Goal: Information Seeking & Learning: Learn about a topic

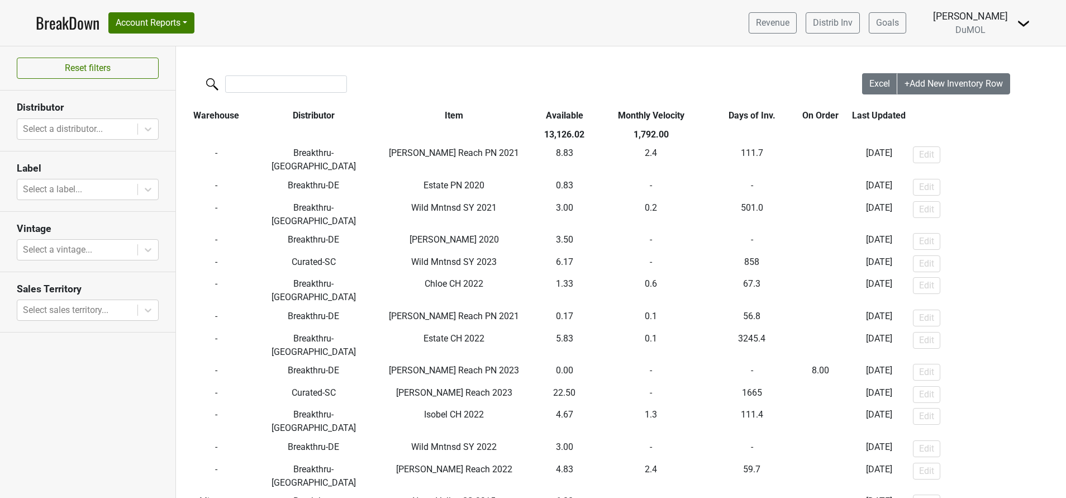
click at [1022, 18] on img at bounding box center [1023, 23] width 13 height 13
click at [982, 65] on link "Open Leadrank" at bounding box center [985, 63] width 88 height 18
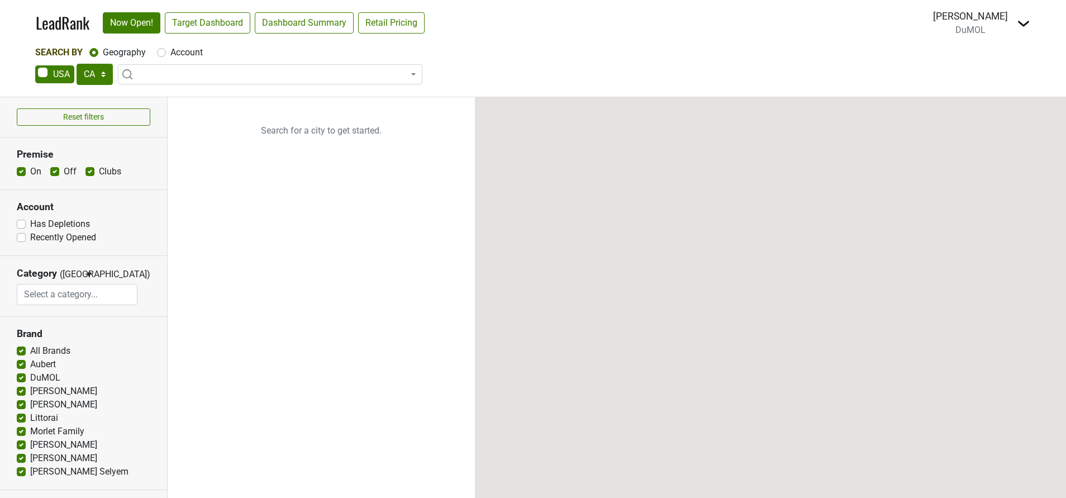
select select "CA"
select select
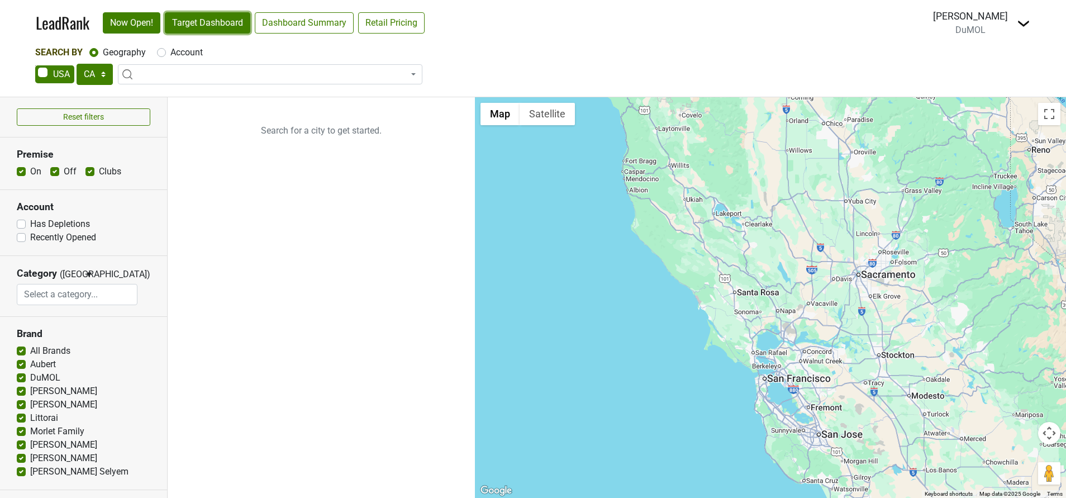
click at [223, 20] on link "Target Dashboard" at bounding box center [207, 22] width 85 height 21
click at [1026, 25] on img at bounding box center [1023, 23] width 13 height 13
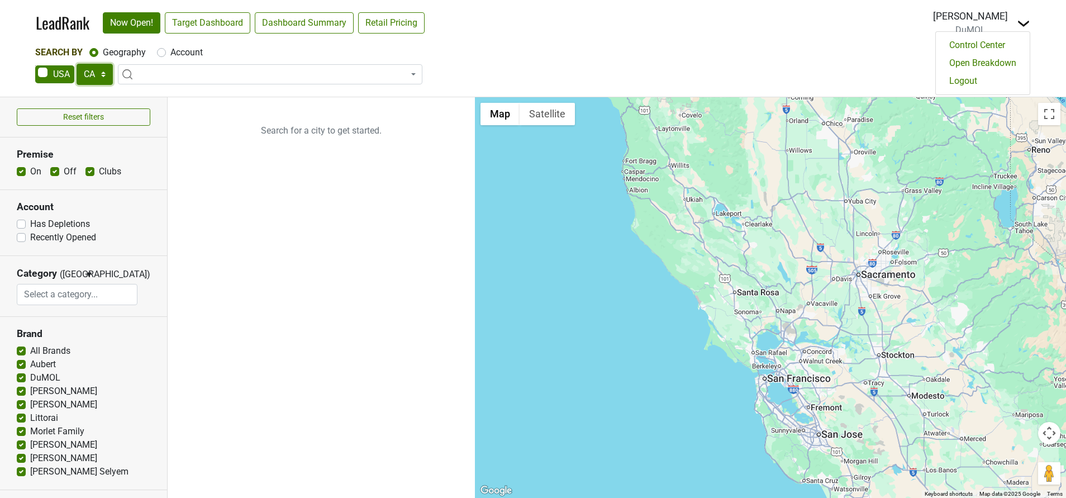
click at [99, 81] on select "AK AL AR AZ CA CO CT DC DE FL GA HI IA ID IL IN KS KY LA MA MD ME MI MN MO MS M…" at bounding box center [95, 74] width 36 height 21
select select "TX"
click at [77, 64] on select "AK AL AR AZ CA CO CT DC DE FL GA HI IA ID IL IN KS KY LA MA MD ME MI MN MO MS M…" at bounding box center [95, 74] width 36 height 21
click at [1020, 25] on img at bounding box center [1023, 23] width 13 height 13
click at [976, 63] on link "Open Breakdown" at bounding box center [983, 63] width 94 height 18
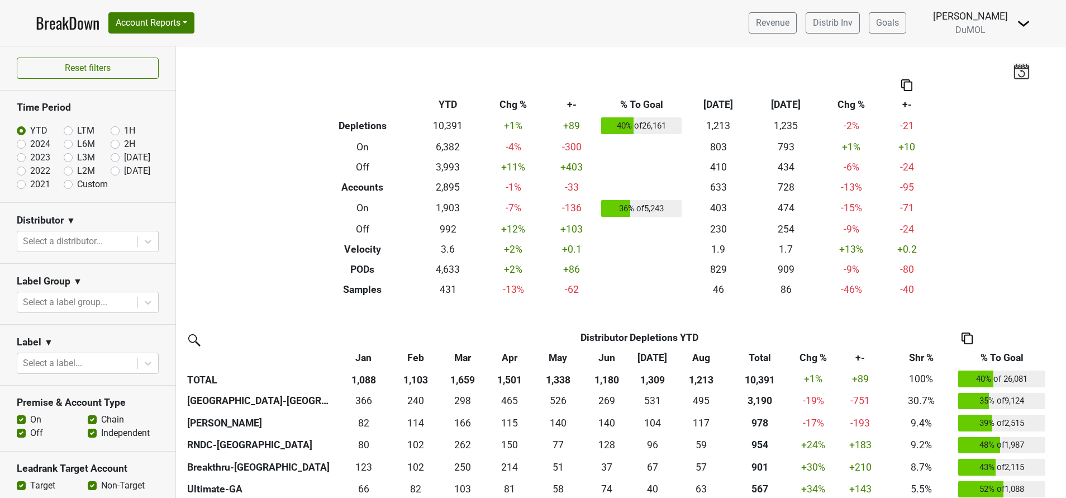
click at [146, 243] on section "Distributor ▼ Select a distributor..." at bounding box center [87, 233] width 175 height 61
click at [124, 168] on label "Sep '25" at bounding box center [137, 170] width 26 height 13
click at [111, 168] on input "Sep '25" at bounding box center [133, 169] width 45 height 11
radio input "true"
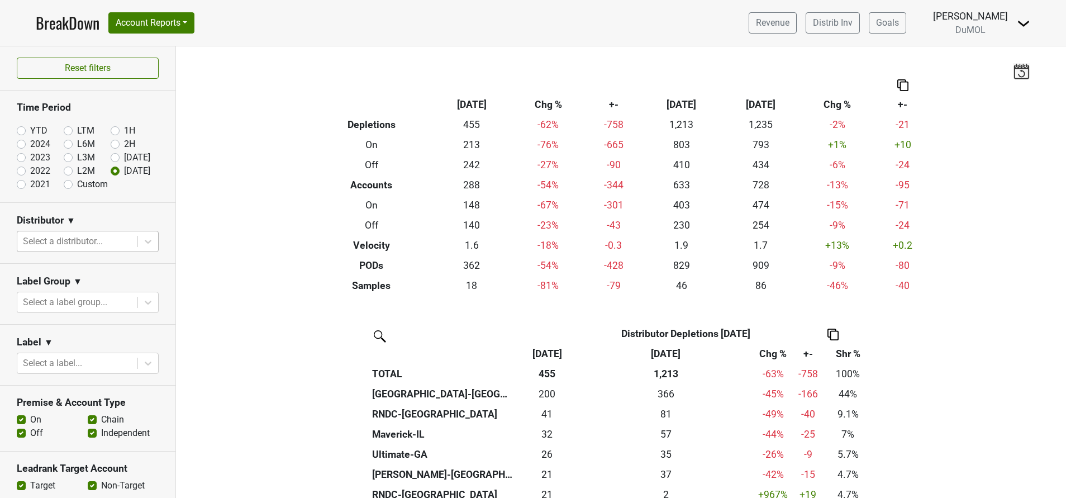
click at [105, 237] on div at bounding box center [77, 242] width 109 height 16
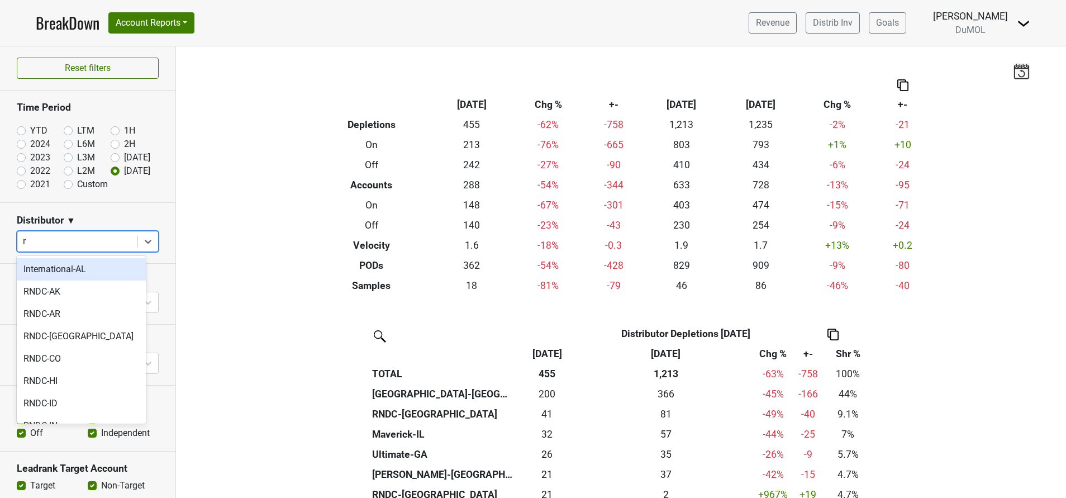
type input "rn"
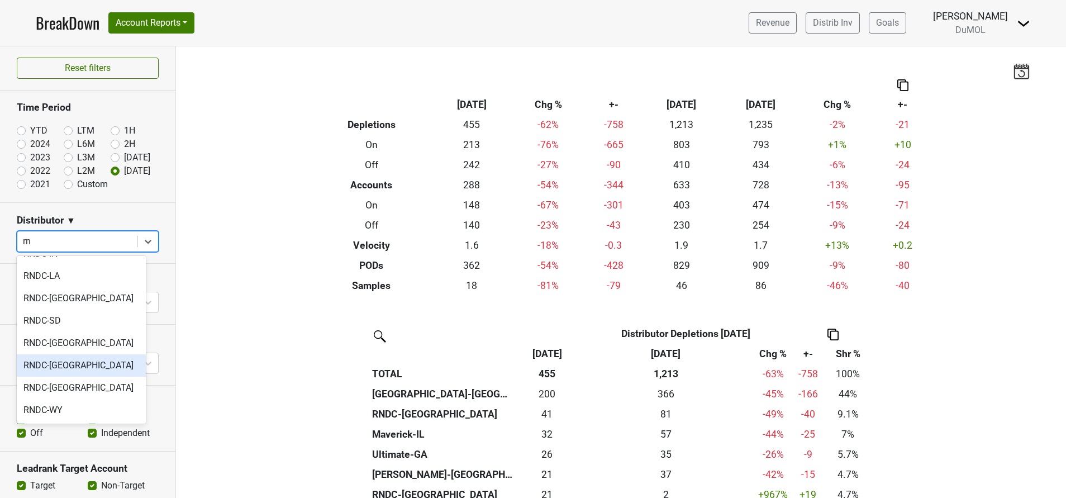
scroll to position [172, 0]
click at [51, 344] on div "RNDC-[GEOGRAPHIC_DATA]" at bounding box center [81, 343] width 129 height 22
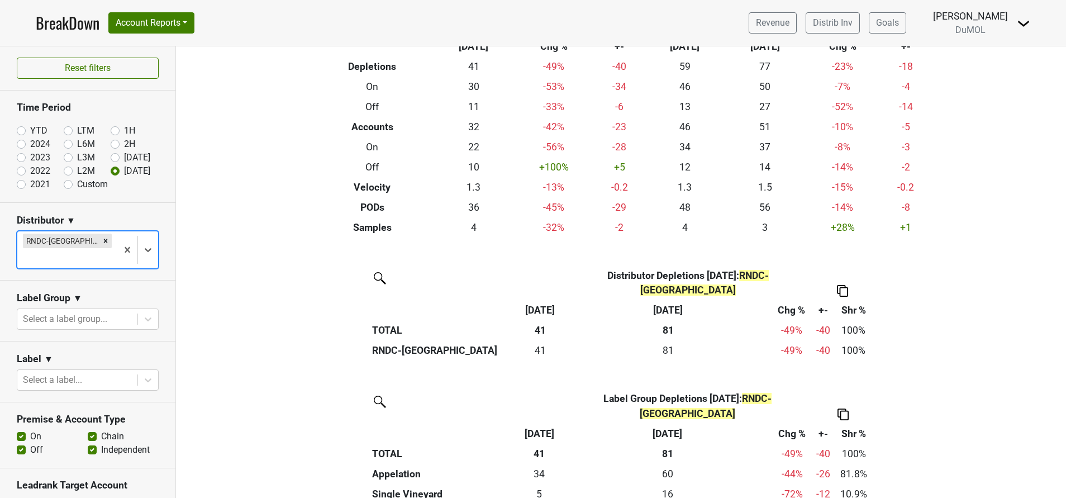
scroll to position [0, 0]
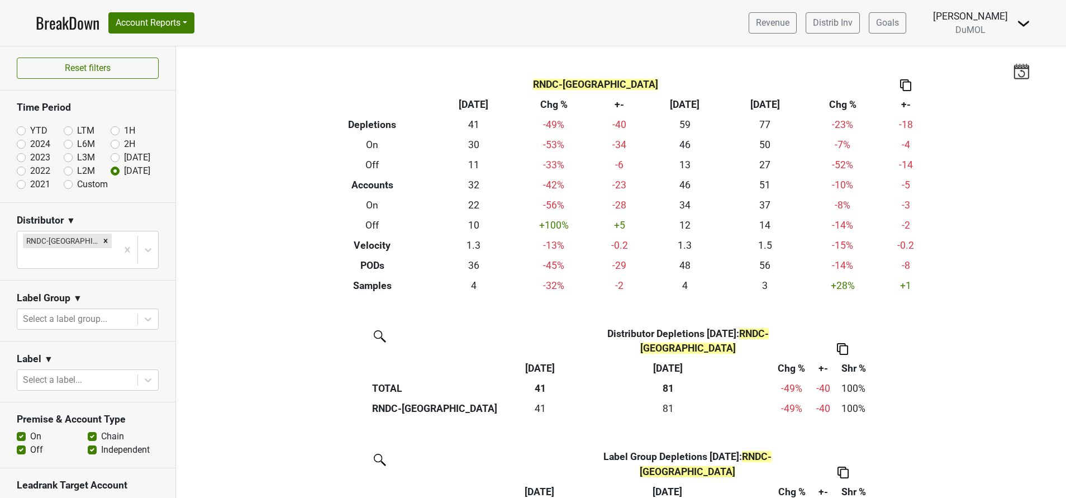
click at [30, 130] on label "YTD" at bounding box center [38, 130] width 17 height 13
click at [18, 130] on input "YTD" at bounding box center [39, 129] width 45 height 11
radio input "true"
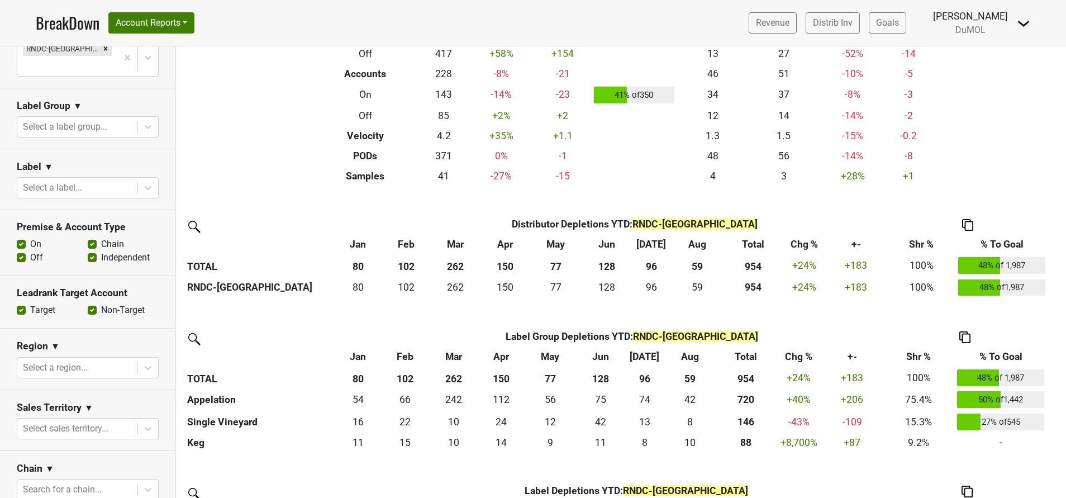
scroll to position [213, 0]
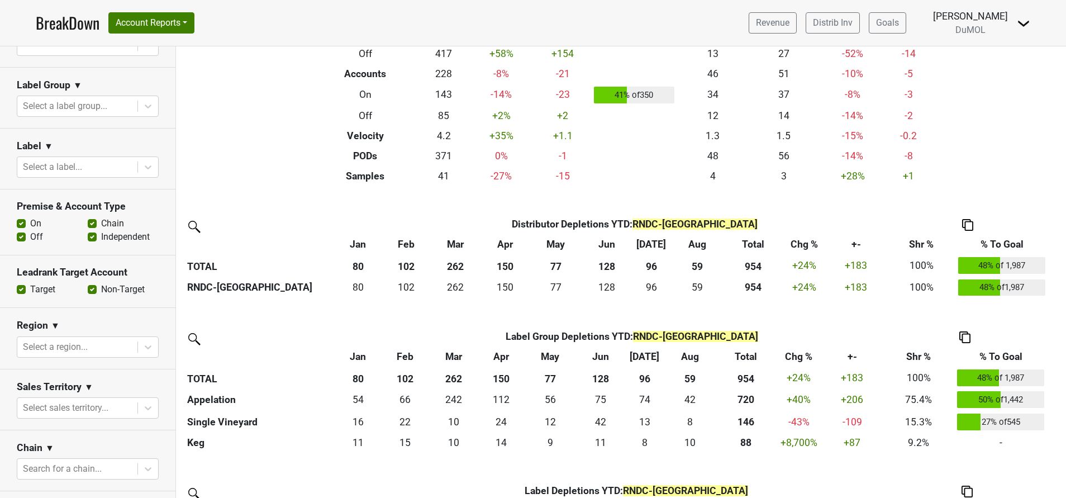
click at [30, 217] on label "On" at bounding box center [35, 223] width 11 height 13
click at [20, 217] on input "On" at bounding box center [21, 222] width 9 height 11
checkbox input "false"
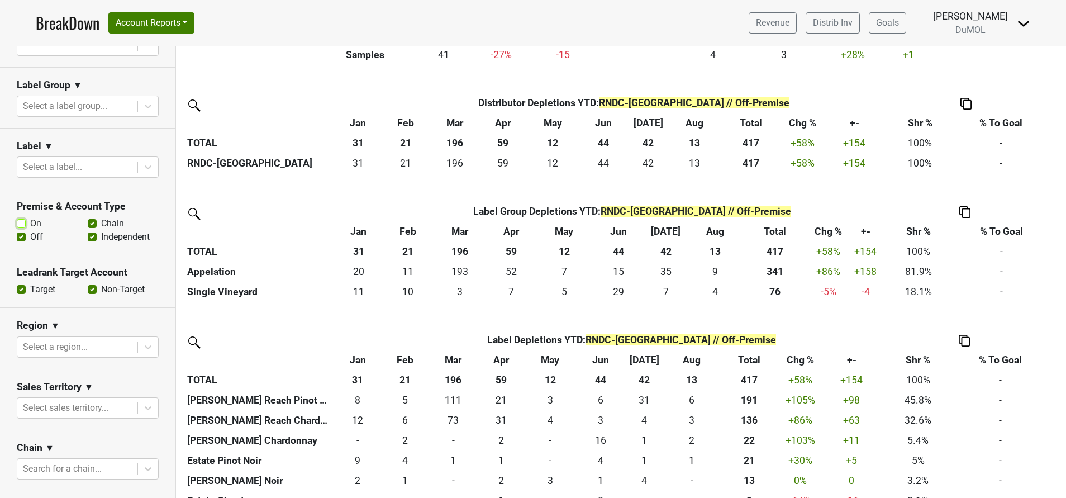
scroll to position [230, 0]
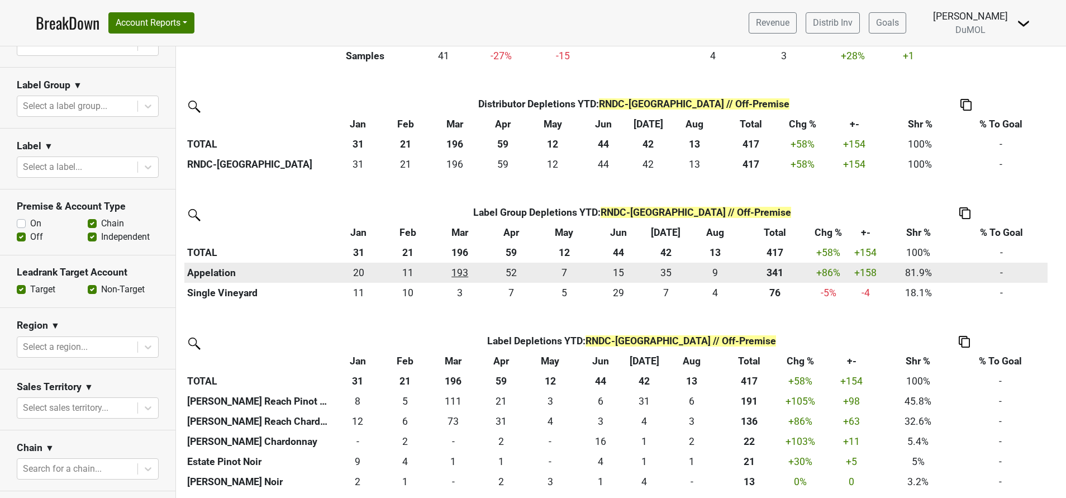
click at [462, 274] on div "192.8 193" at bounding box center [460, 272] width 48 height 15
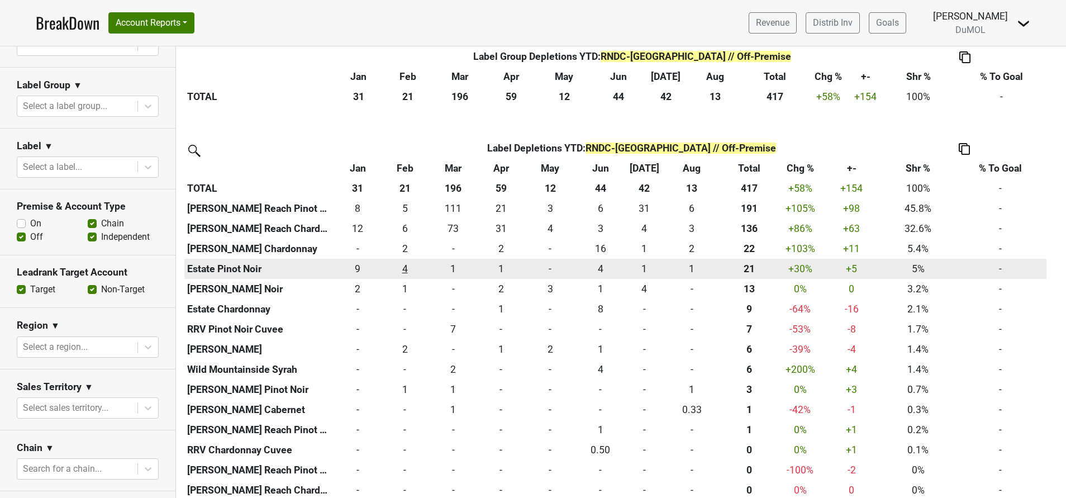
scroll to position [139, 0]
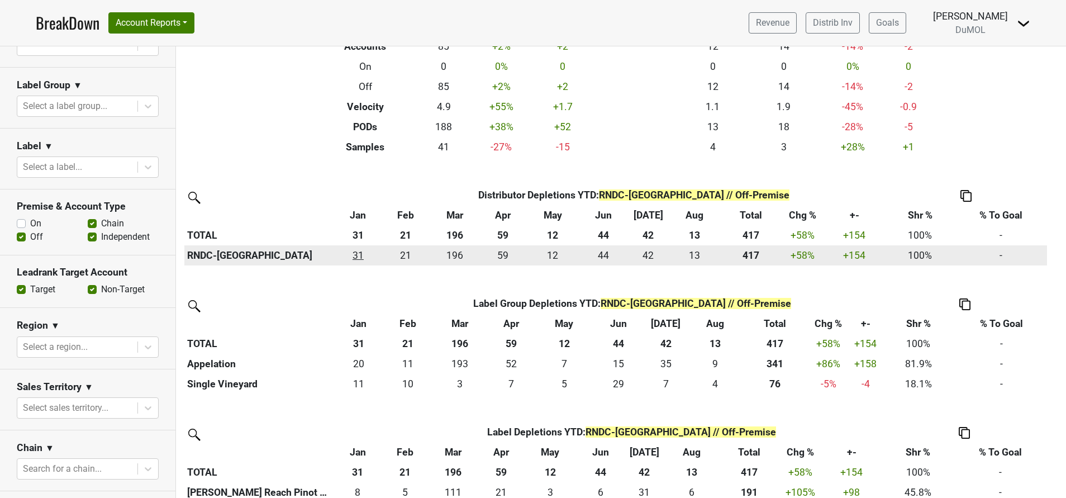
click at [360, 254] on div "31 31" at bounding box center [358, 255] width 42 height 15
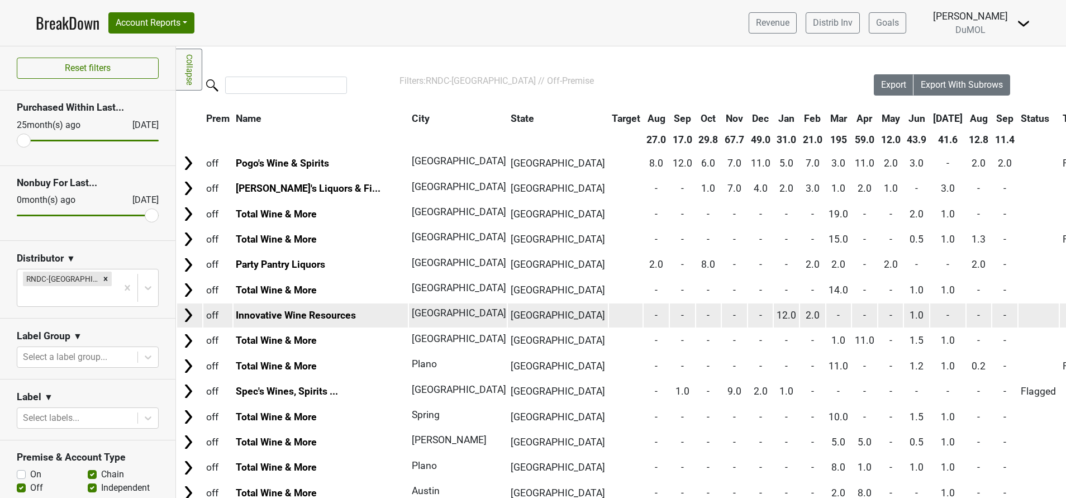
click at [183, 317] on img at bounding box center [188, 315] width 17 height 17
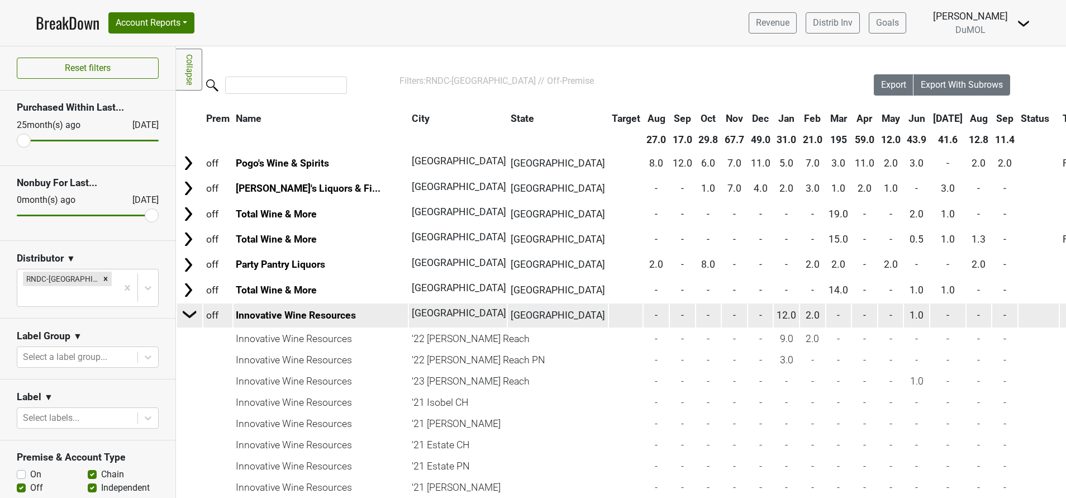
click at [186, 318] on img at bounding box center [190, 314] width 17 height 17
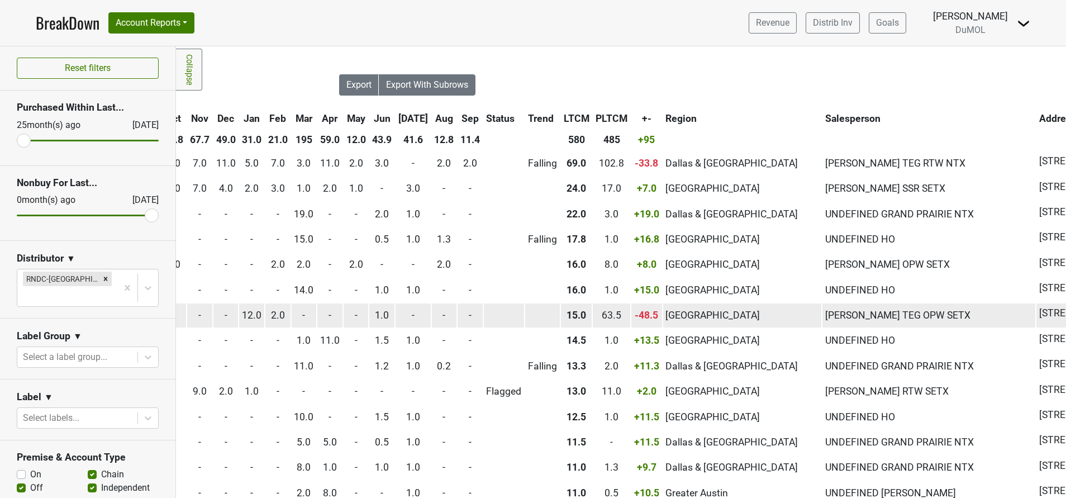
scroll to position [0, 615]
